Goal: Information Seeking & Learning: Learn about a topic

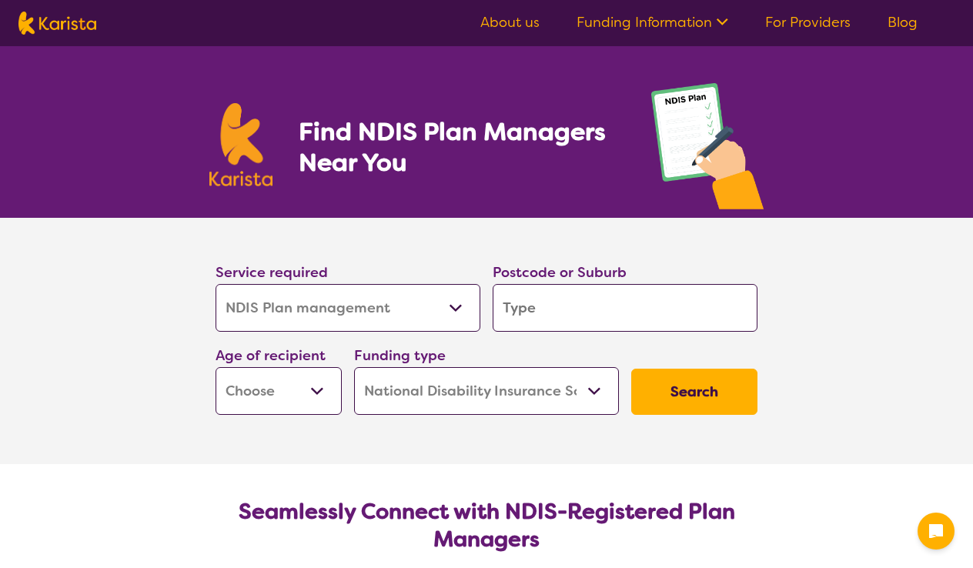
select select "NDIS Plan management"
select select "NDIS"
select select "NDIS Plan management"
select select "NDIS"
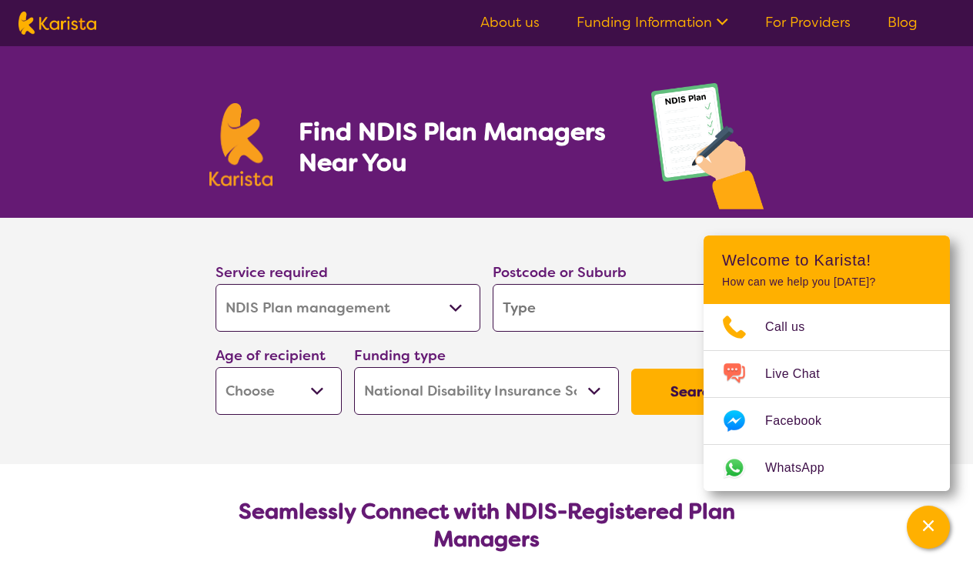
select select "[MEDICAL_DATA]"
select select "AG"
click at [503, 320] on input "search" at bounding box center [625, 308] width 265 height 48
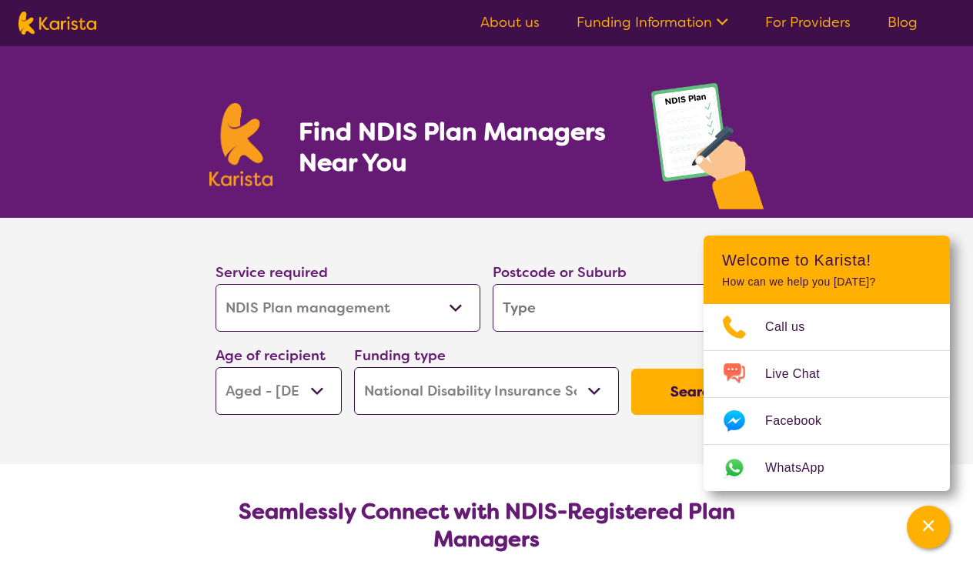
type input "6"
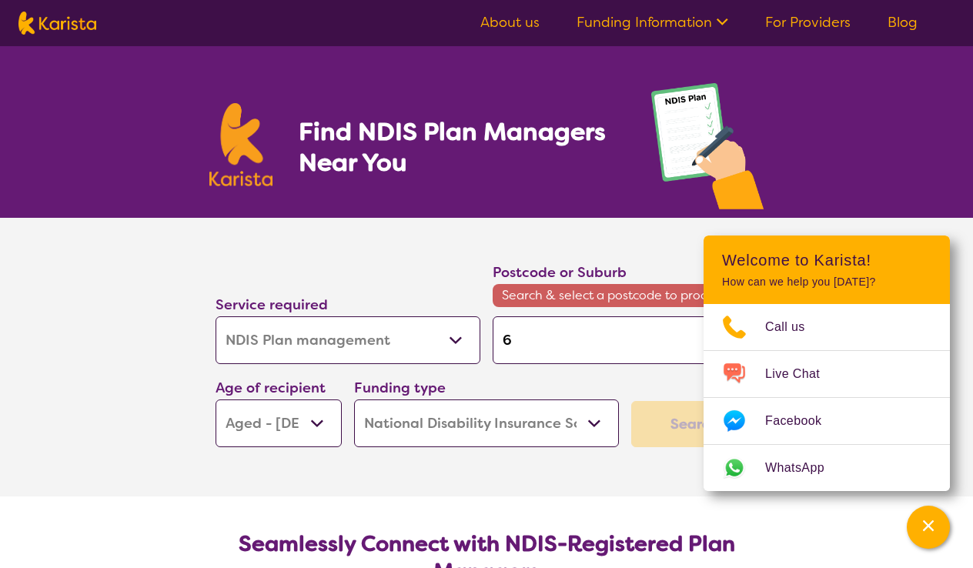
type input "60"
type input "602"
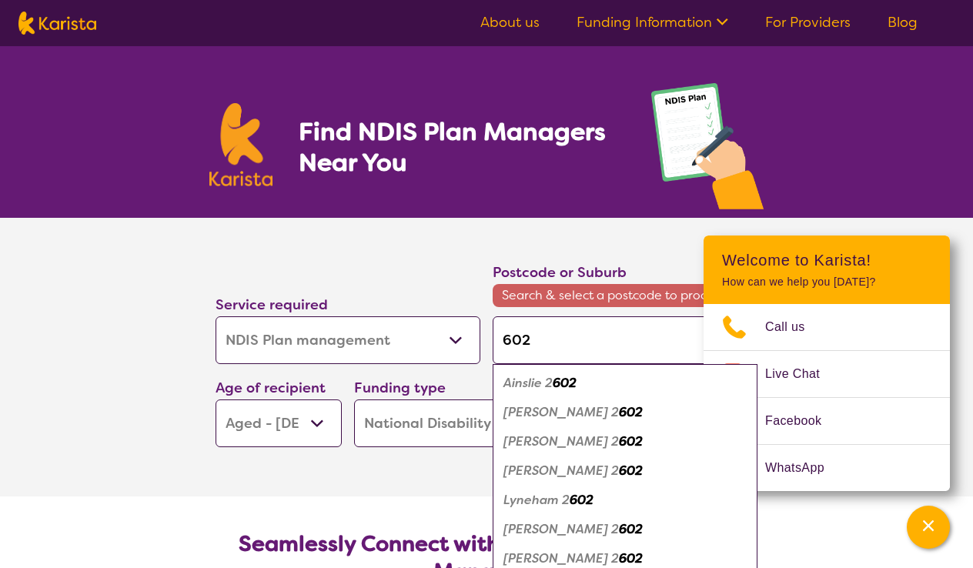
type input "60"
type input "601"
type input "6018"
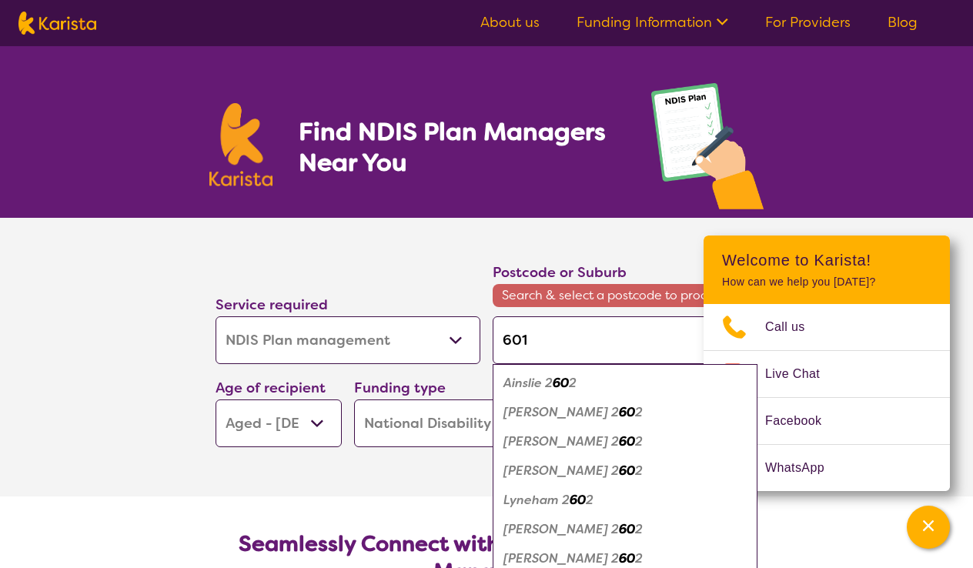
type input "6018"
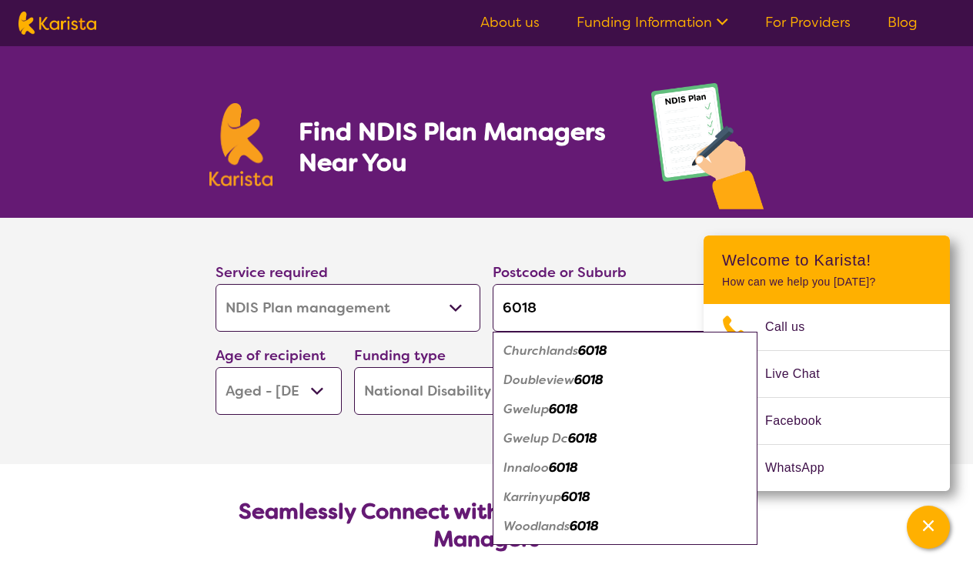
type input "601"
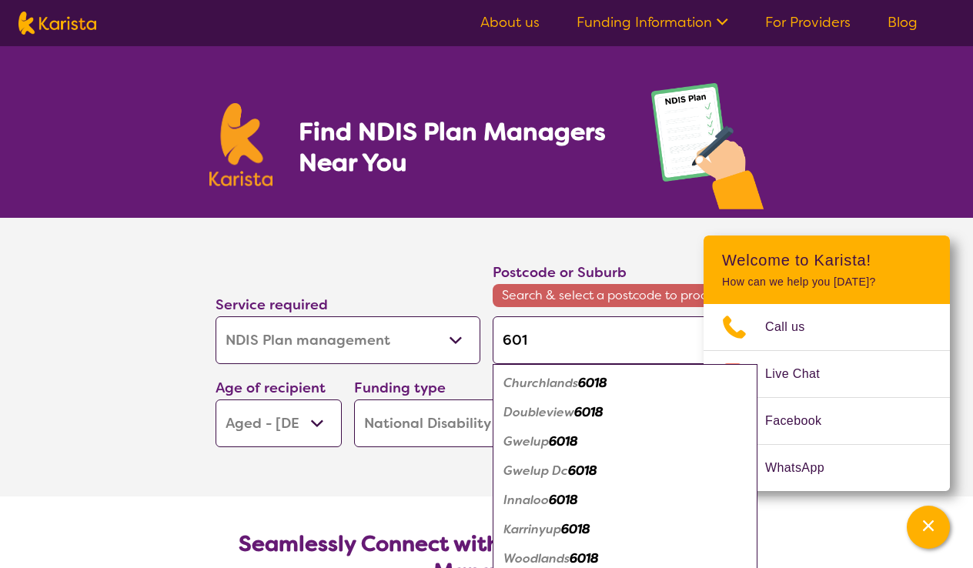
type input "6019"
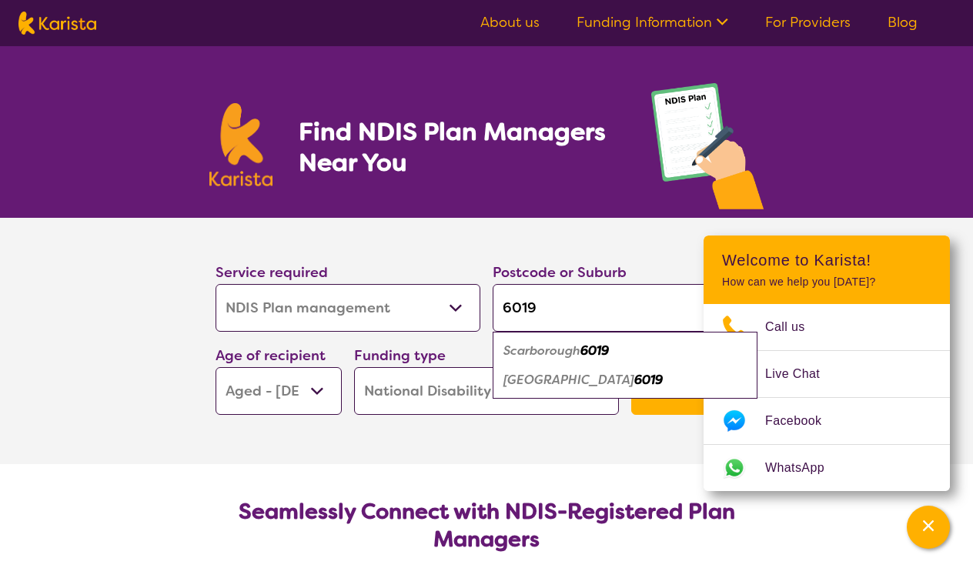
type input "6019"
click at [552, 350] on em "Scarborough" at bounding box center [542, 351] width 77 height 16
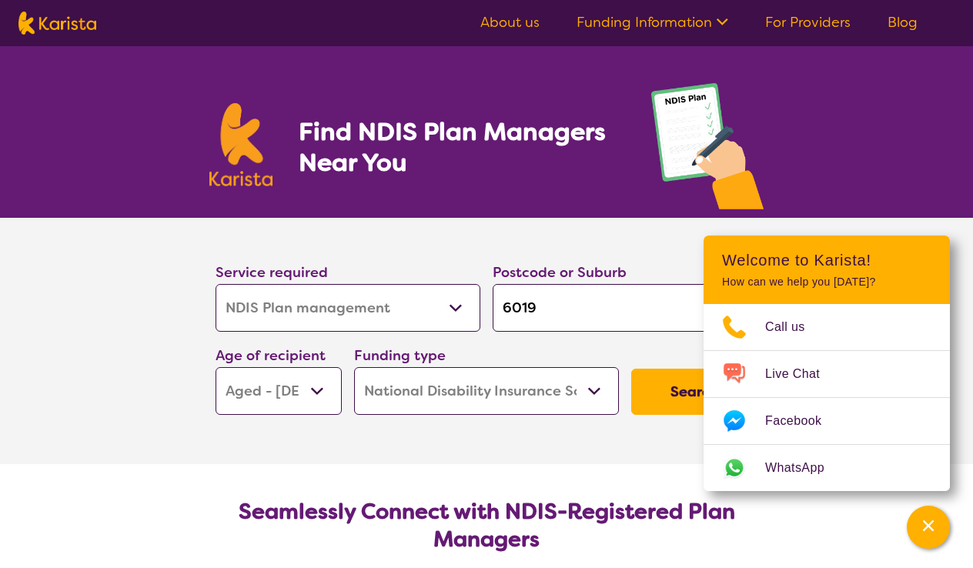
click at [666, 391] on button "Search" at bounding box center [694, 392] width 126 height 46
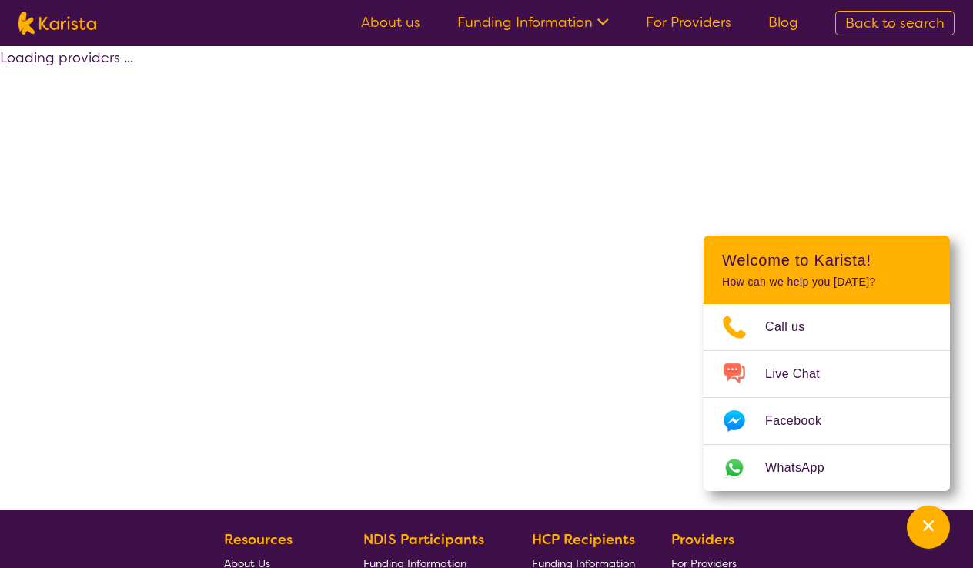
select select "by_score"
